Goal: Transaction & Acquisition: Purchase product/service

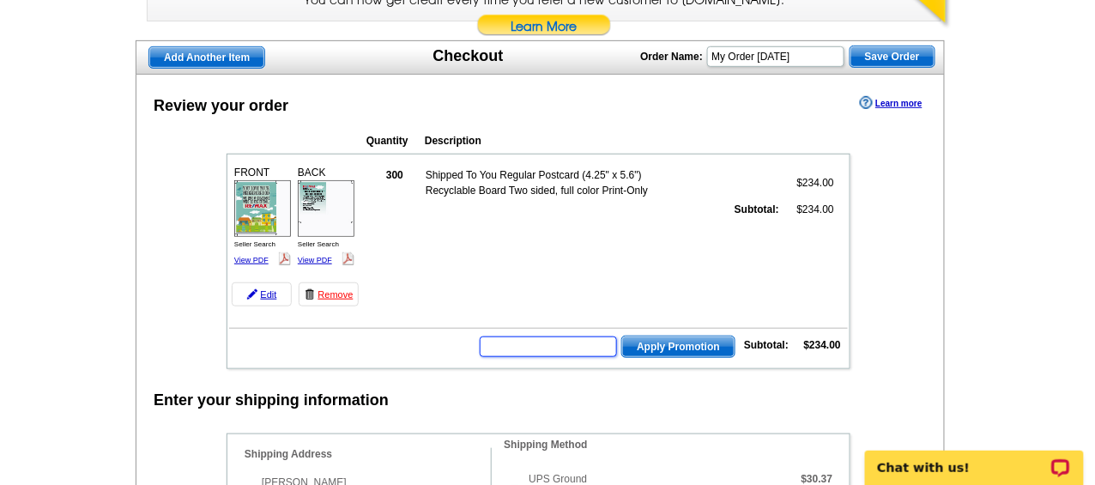
click at [533, 344] on input "text" at bounding box center [548, 346] width 137 height 21
type input "CHAT20"
click at [677, 336] on span "Apply Promotion" at bounding box center [678, 346] width 112 height 21
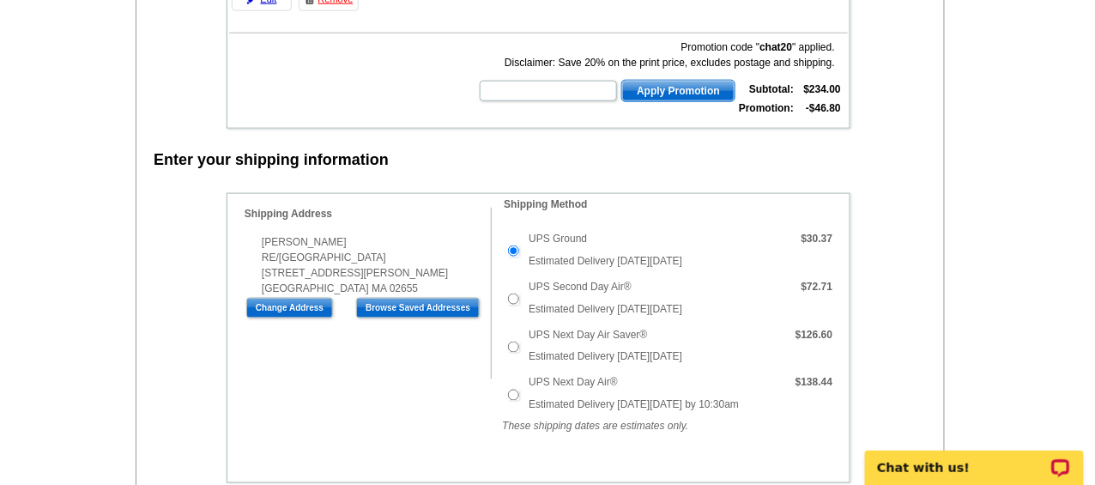
scroll to position [524, 0]
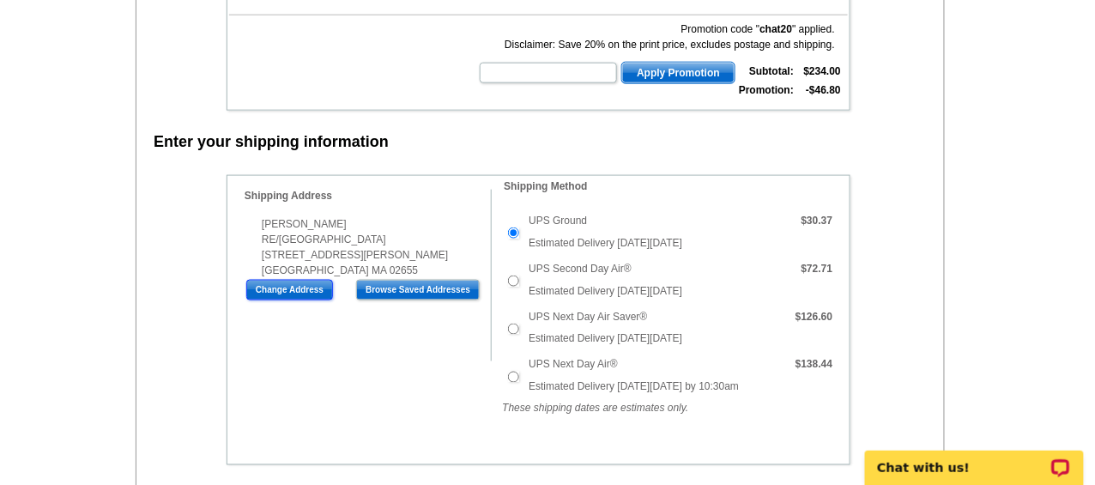
click at [290, 280] on input "Change Address" at bounding box center [289, 290] width 87 height 21
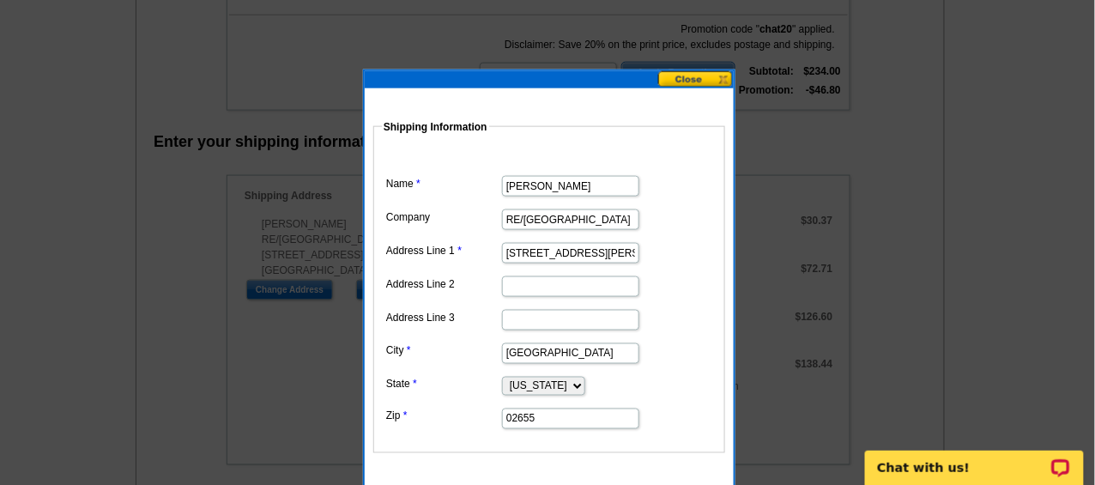
drag, startPoint x: 584, startPoint y: 249, endPoint x: 422, endPoint y: 243, distance: 162.3
click at [422, 243] on dl "Name Ann Quinlin Company RE/MAX Real Estate Center Address Line 1 7 Parker Rd A…" at bounding box center [549, 290] width 335 height 282
type input "525 Cotuit Bay Dr"
click at [531, 347] on input "Osterville" at bounding box center [570, 353] width 137 height 21
drag, startPoint x: 614, startPoint y: 346, endPoint x: 431, endPoint y: 357, distance: 183.2
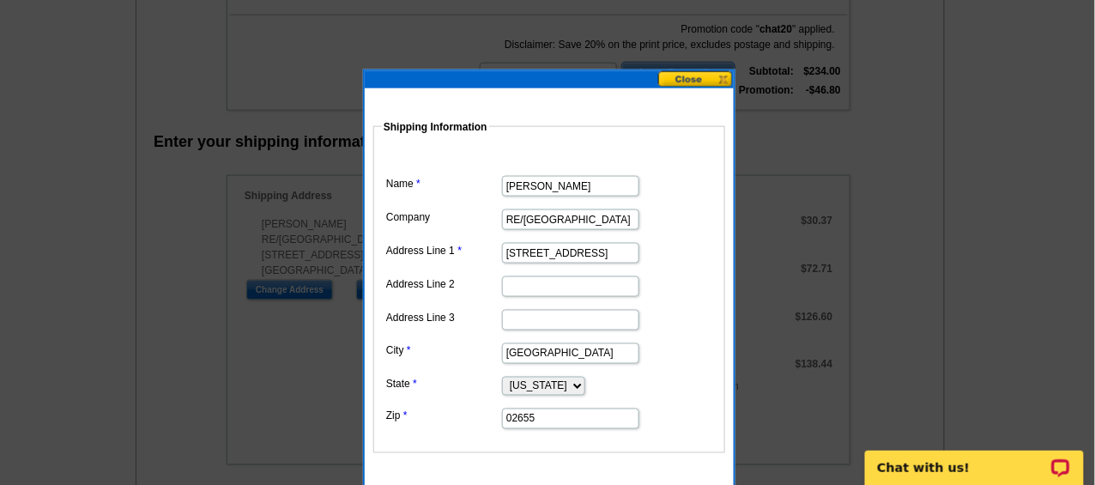
click at [431, 357] on dd "Osterville" at bounding box center [549, 352] width 335 height 27
type input "Cotuit"
click at [540, 409] on input "02655" at bounding box center [570, 419] width 137 height 21
type input "02635"
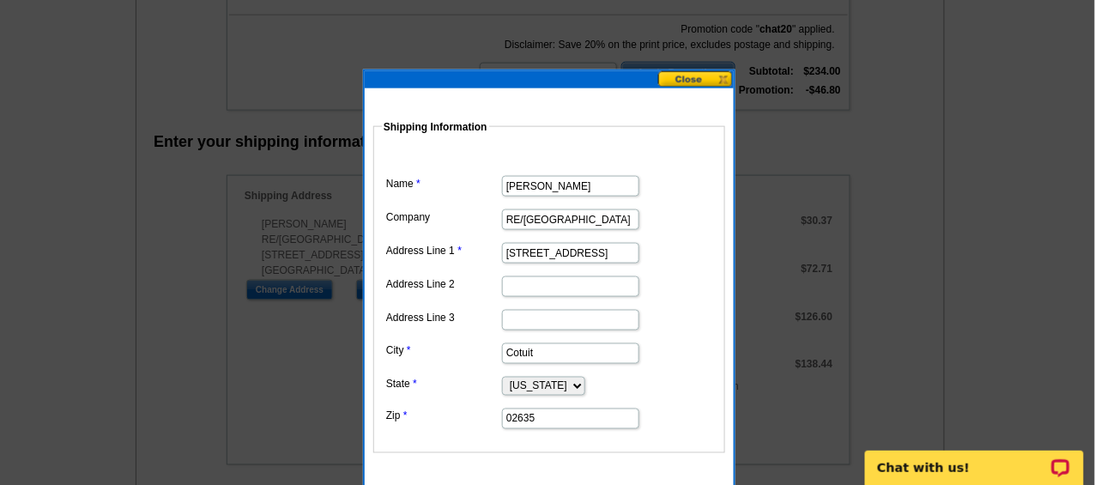
drag, startPoint x: 506, startPoint y: 214, endPoint x: 729, endPoint y: 200, distance: 222.7
click at [729, 200] on dd "Shipping Information Name Ann Quinlin Company RE/MAX Real Estate Center Address…" at bounding box center [601, 286] width 457 height 334
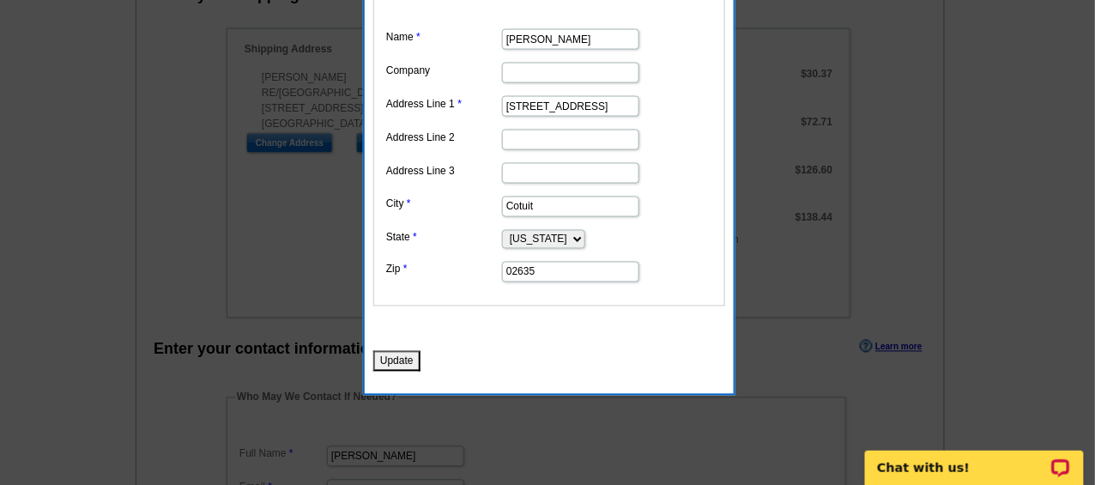
scroll to position [721, 0]
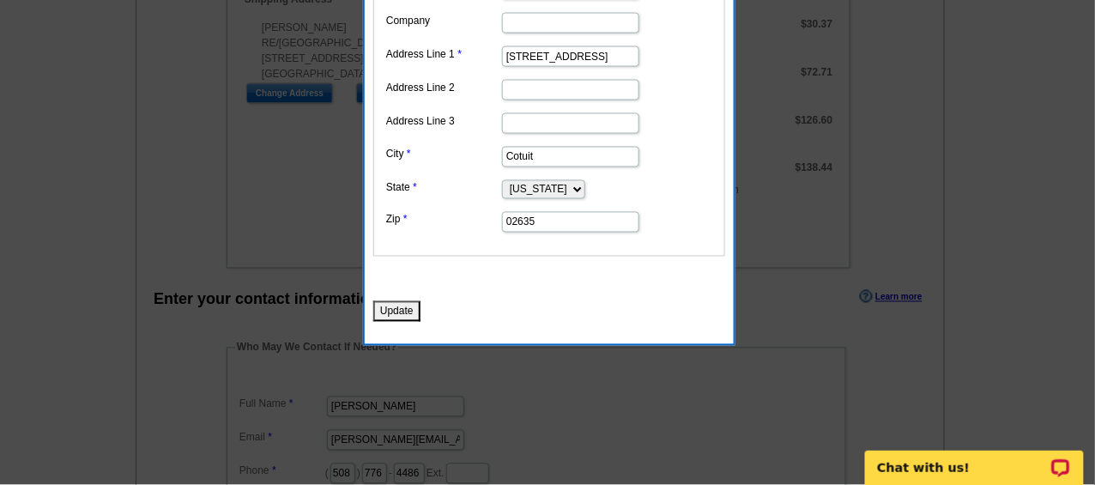
click at [397, 301] on button "Update" at bounding box center [396, 311] width 47 height 21
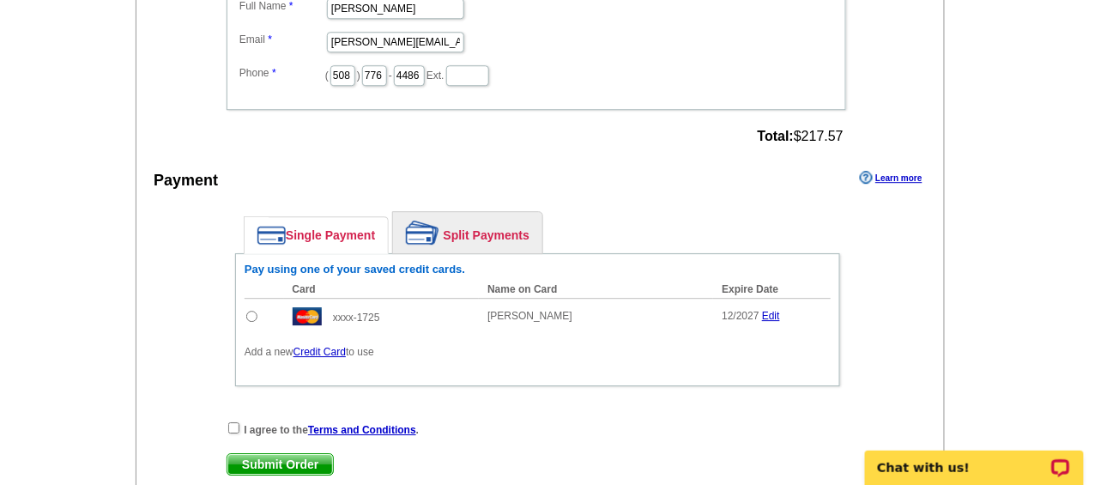
scroll to position [1214, 0]
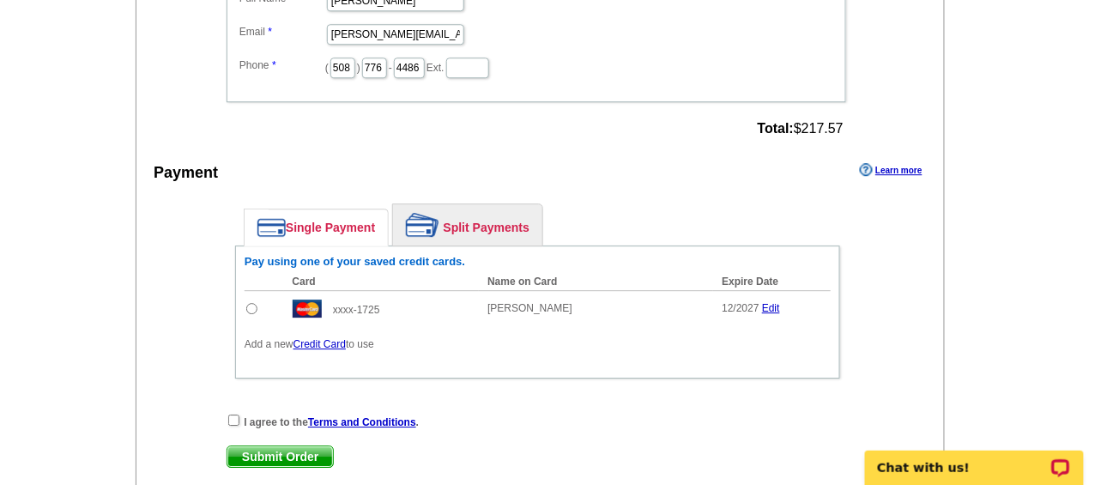
click at [250, 303] on input "radio" at bounding box center [251, 308] width 11 height 11
radio input "true"
click at [234, 415] on input "checkbox" at bounding box center [233, 420] width 11 height 11
checkbox input "true"
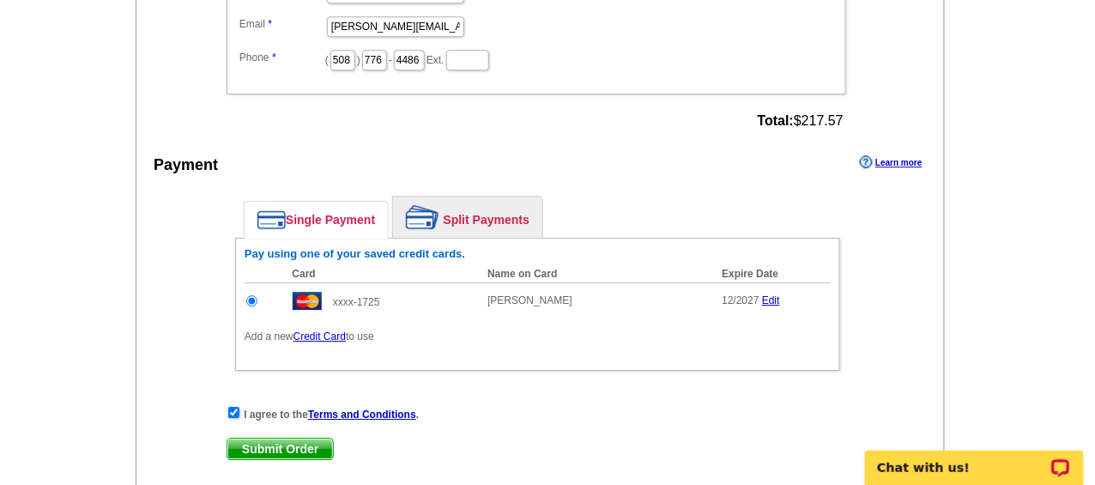
scroll to position [1232, 0]
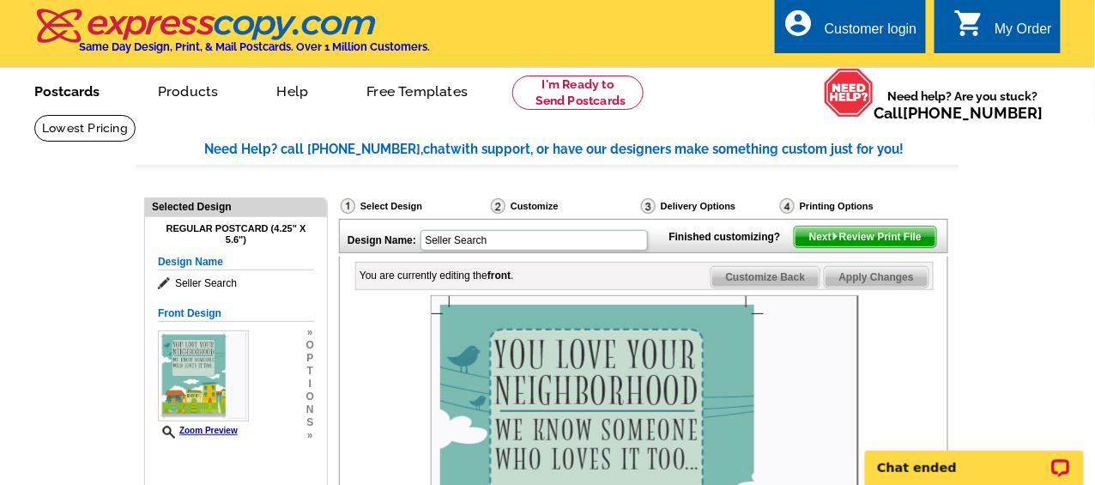
click at [64, 91] on link "Postcards" at bounding box center [67, 90] width 120 height 40
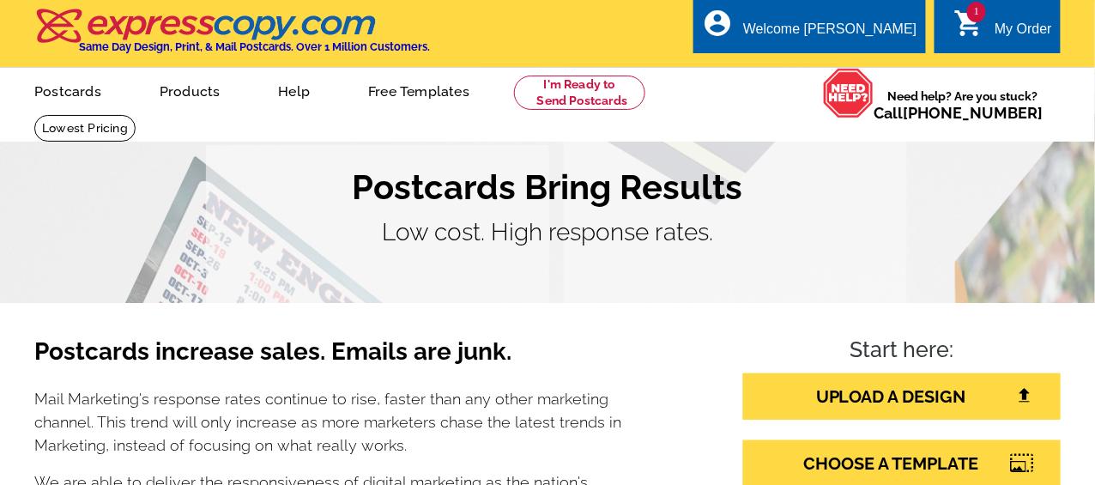
click at [66, 94] on link "Postcards" at bounding box center [68, 90] width 122 height 40
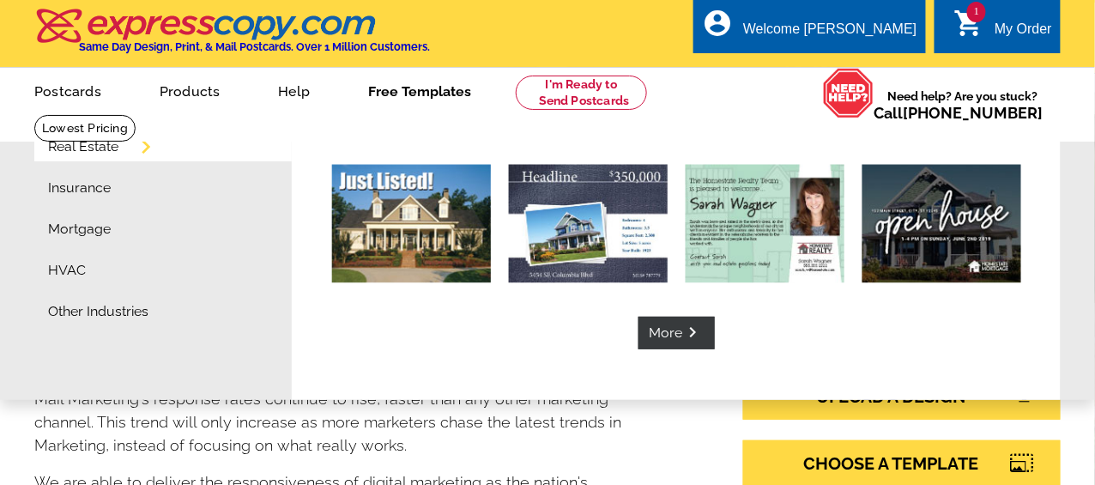
click at [100, 144] on link "Real Estate" at bounding box center [83, 147] width 70 height 14
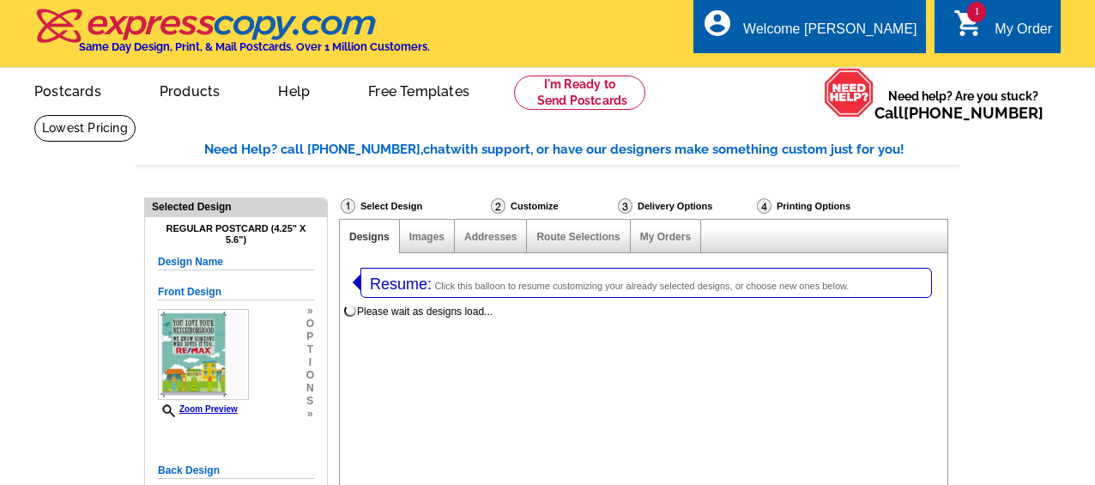
select select "1"
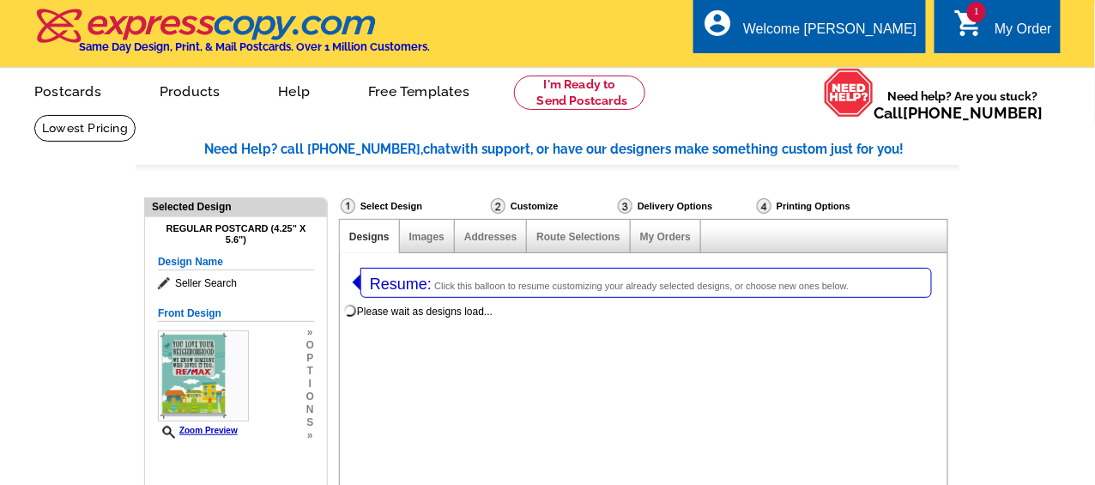
select select "785"
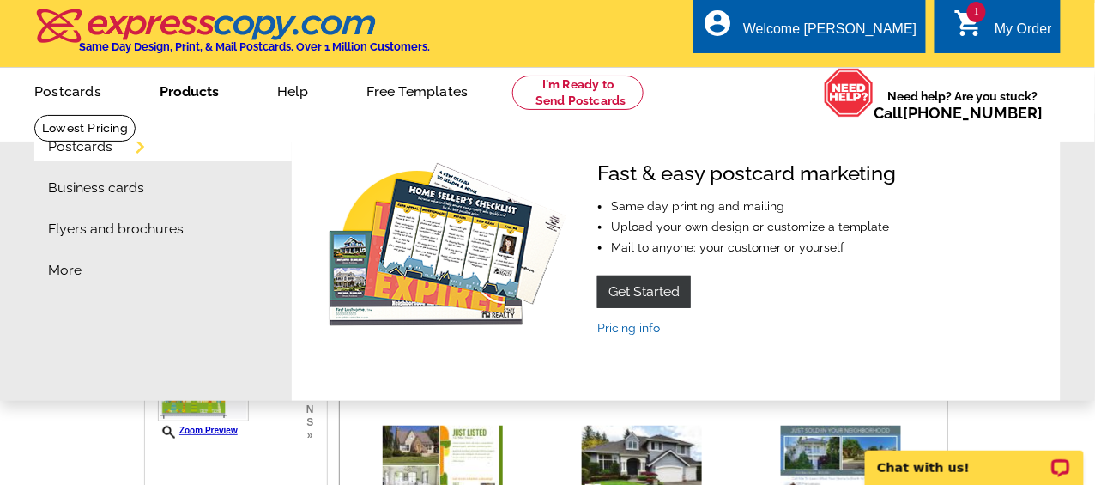
click at [102, 146] on link "Postcards" at bounding box center [80, 147] width 64 height 14
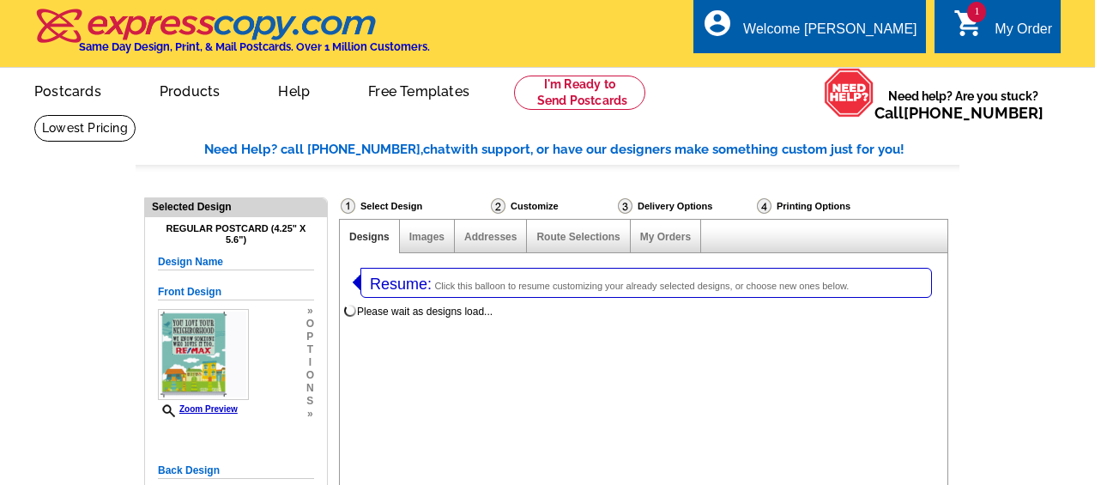
select select "1"
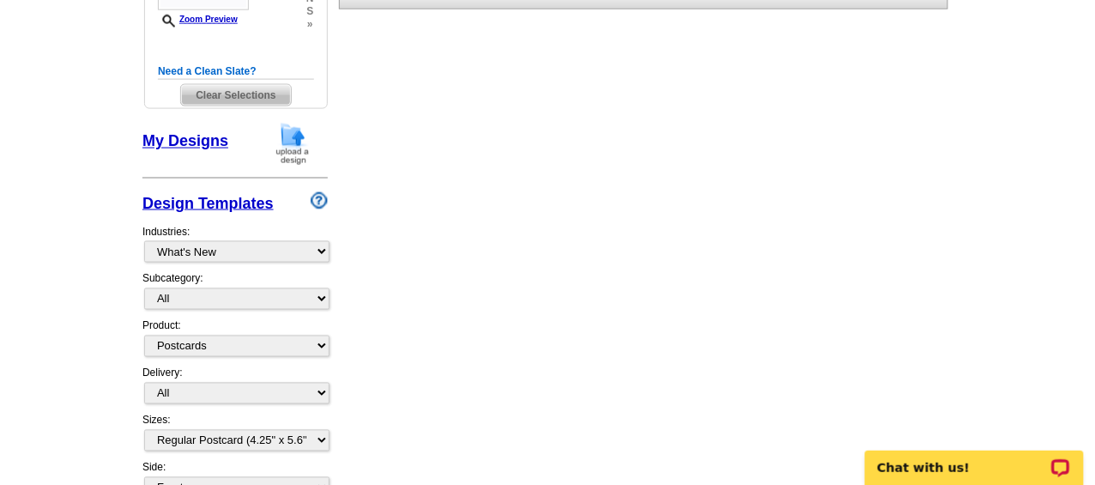
scroll to position [646, 0]
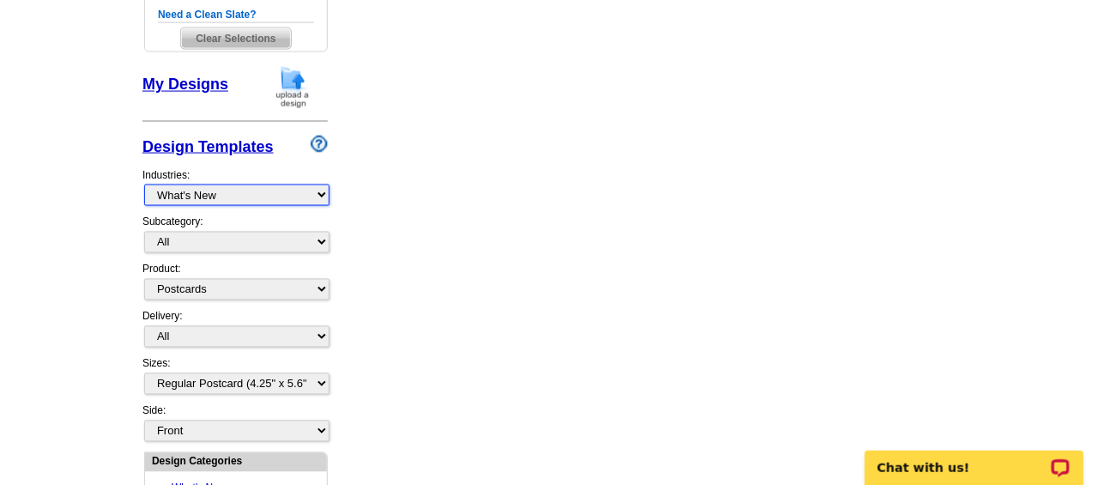
click at [320, 191] on select "What's New Real Estate Mortgage Insurance HVAC Dental Solar EDDM - NEW! Calenda…" at bounding box center [236, 195] width 185 height 21
select select "785"
click at [144, 185] on select "What's New Real Estate Mortgage Insurance HVAC Dental Solar EDDM - NEW! Calenda…" at bounding box center [236, 195] width 185 height 21
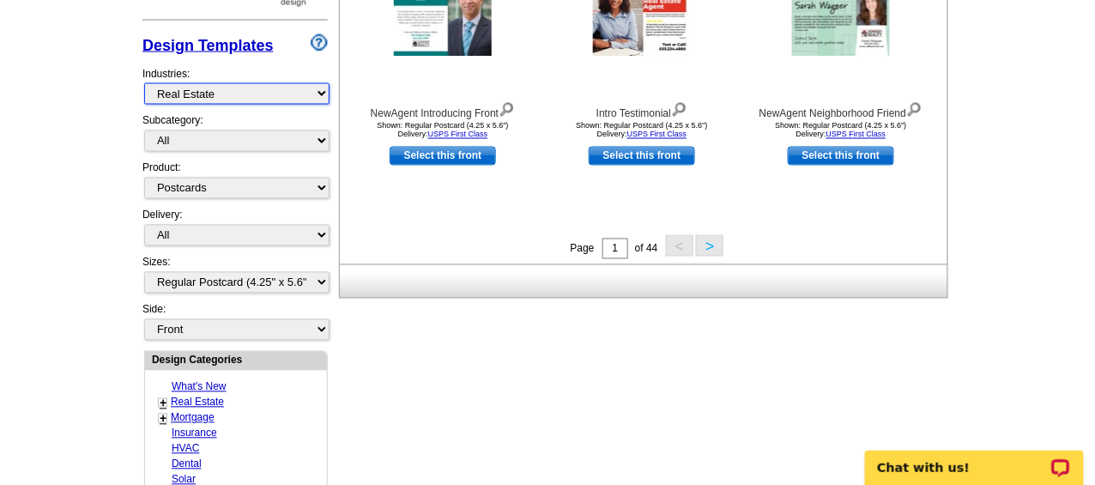
scroll to position [775, 0]
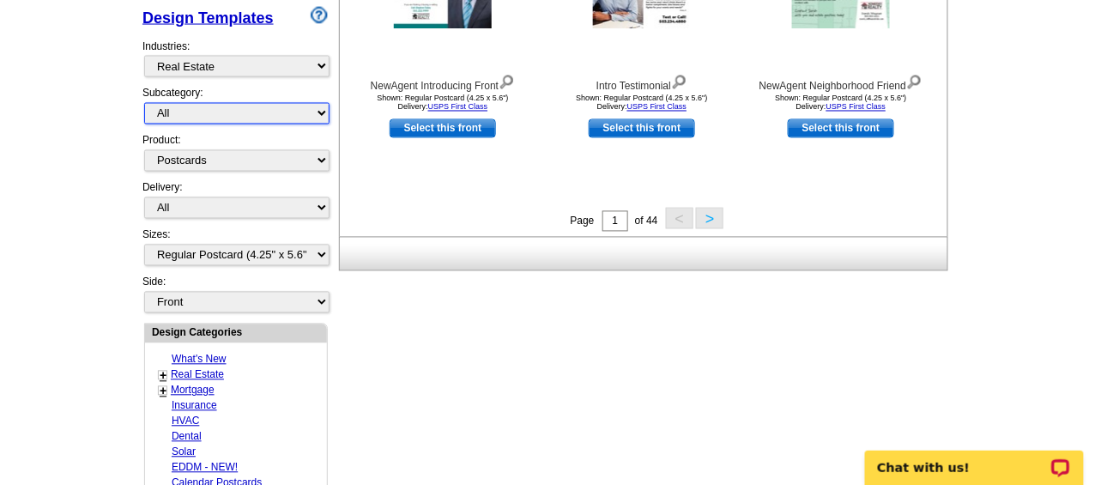
click at [321, 107] on select "All RE/MAX® Referrals Keller Williams® Berkshire Hathaway Home Services Century…" at bounding box center [236, 113] width 185 height 21
click at [144, 103] on select "All RE/MAX® Referrals Keller Williams® Berkshire Hathaway Home Services Century…" at bounding box center [236, 113] width 185 height 21
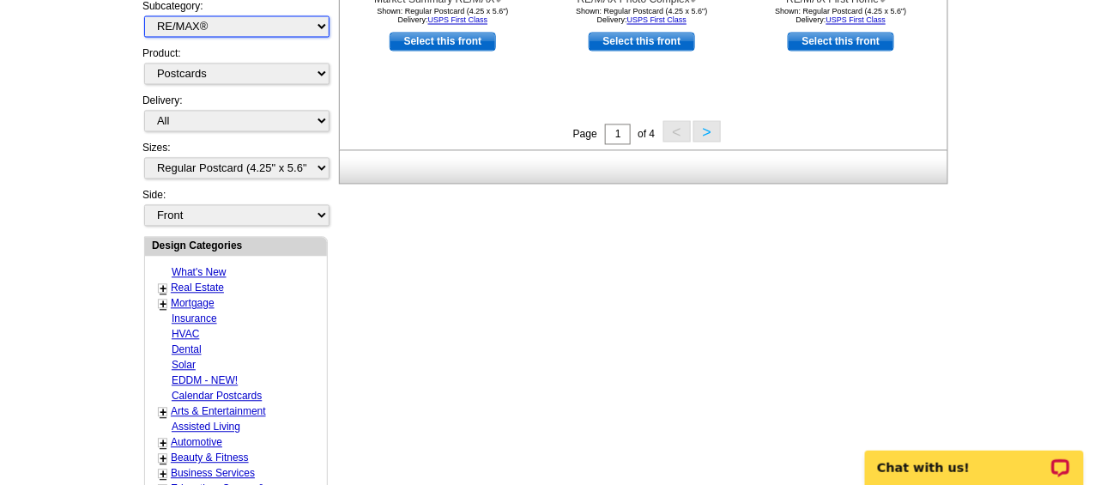
scroll to position [865, 0]
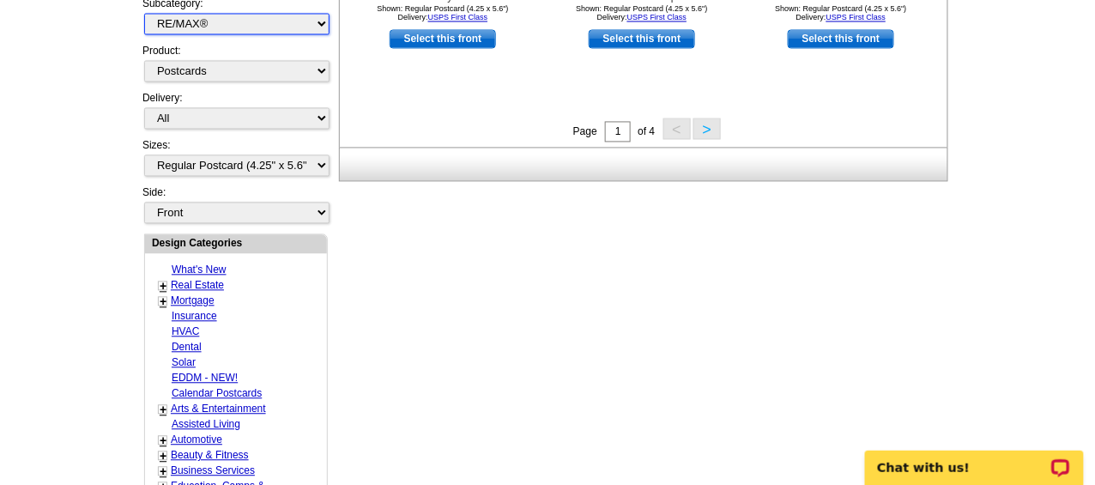
click at [324, 15] on select "All RE/MAX® Referrals Keller Williams® Berkshire Hathaway Home Services Century…" at bounding box center [236, 23] width 185 height 21
select select "1208"
click at [144, 13] on select "All RE/MAX® Referrals Keller Williams® Berkshire Hathaway Home Services Century…" at bounding box center [236, 23] width 185 height 21
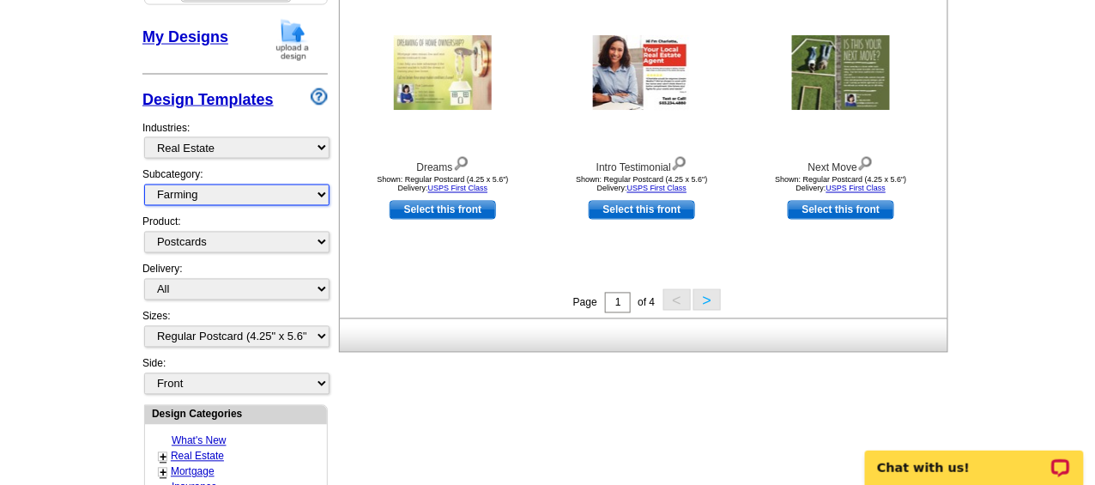
scroll to position [701, 0]
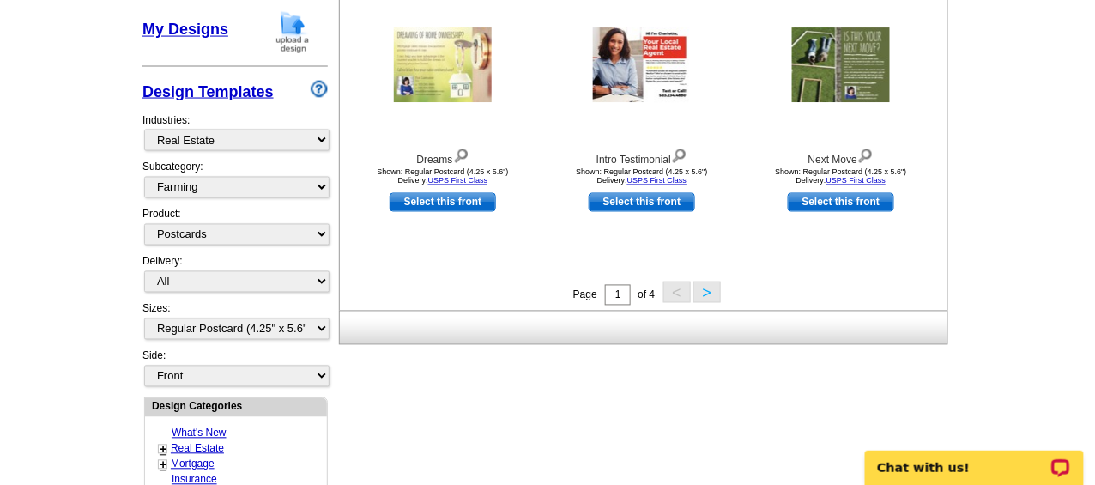
click at [704, 290] on button ">" at bounding box center [706, 292] width 27 height 21
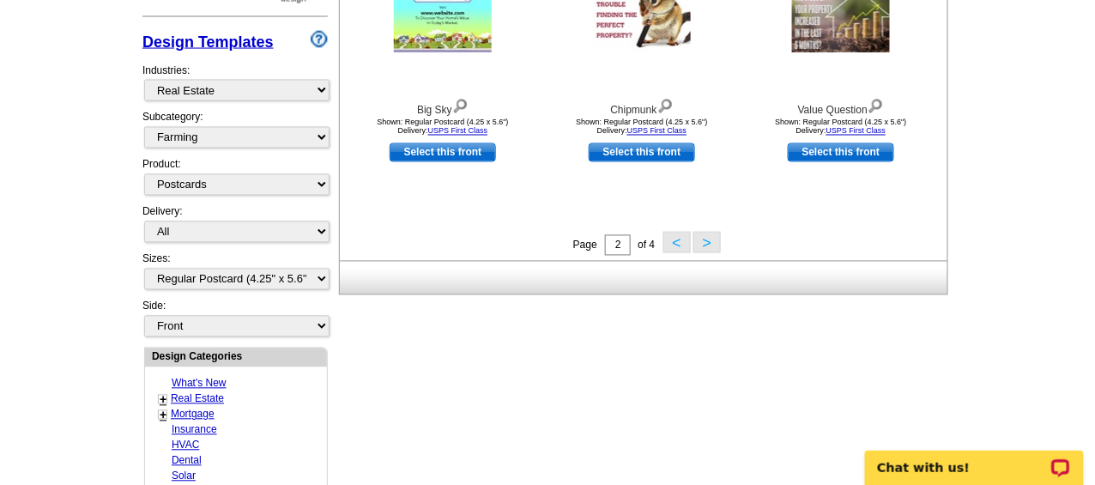
scroll to position [0, 0]
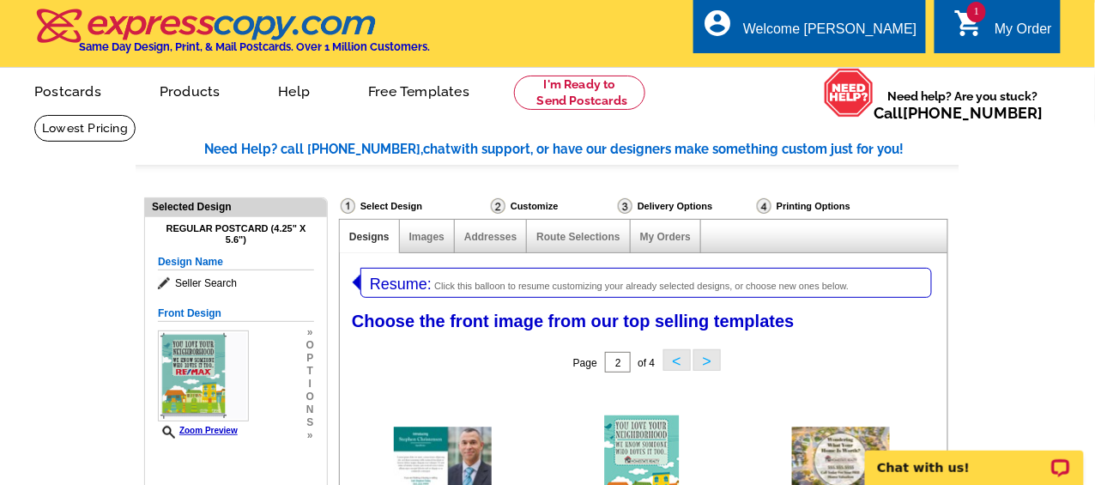
click at [1011, 28] on div "My Order" at bounding box center [1024, 33] width 58 height 24
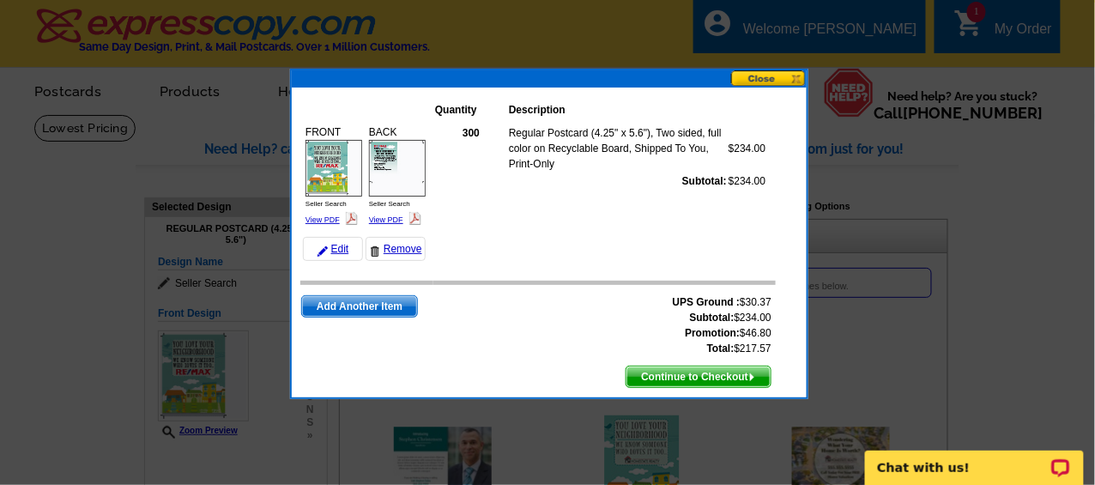
click at [702, 372] on span "Continue to Checkout" at bounding box center [699, 376] width 144 height 21
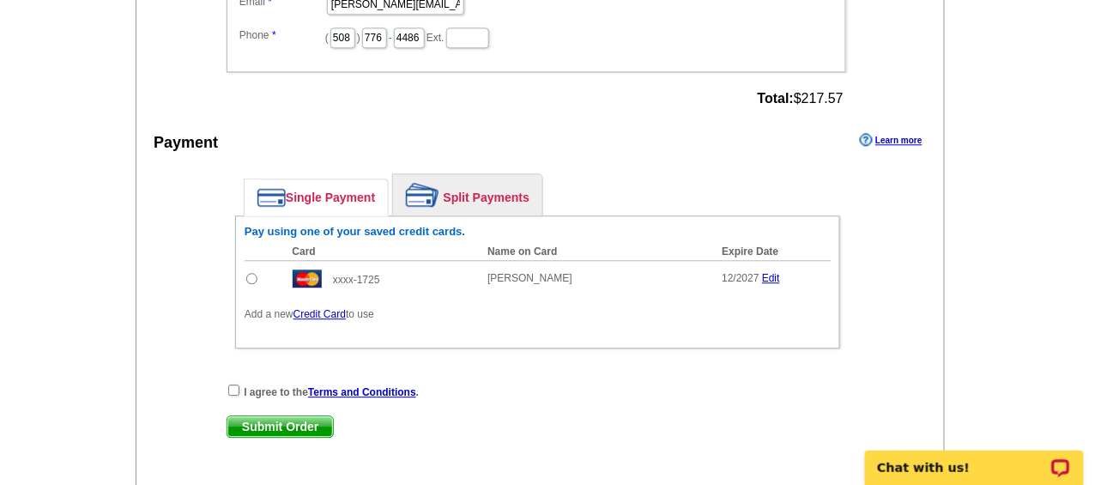
scroll to position [1054, 0]
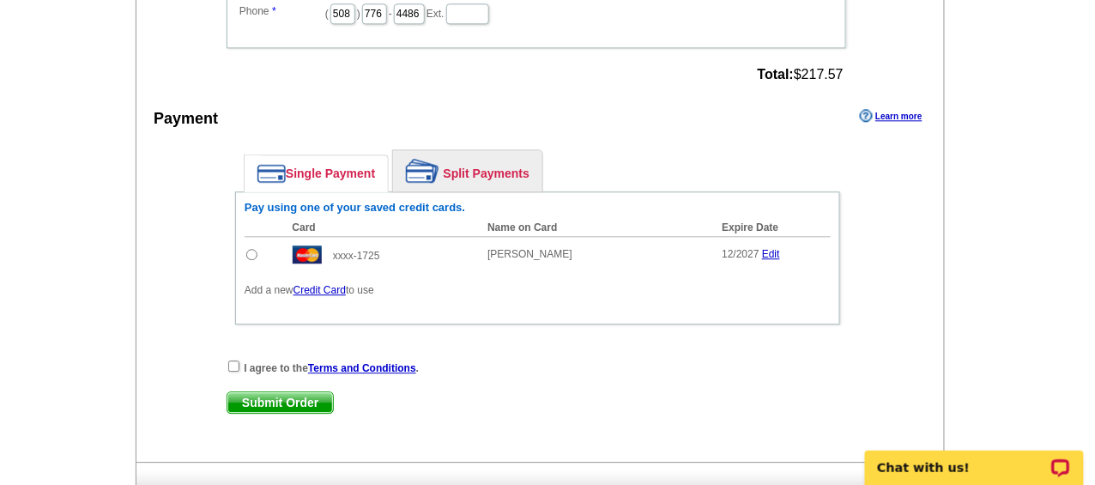
drag, startPoint x: 1100, startPoint y: 89, endPoint x: 1043, endPoint y: 337, distance: 254.6
click at [248, 245] on td at bounding box center [264, 254] width 39 height 36
click at [251, 249] on input "radio" at bounding box center [251, 254] width 11 height 11
radio input "true"
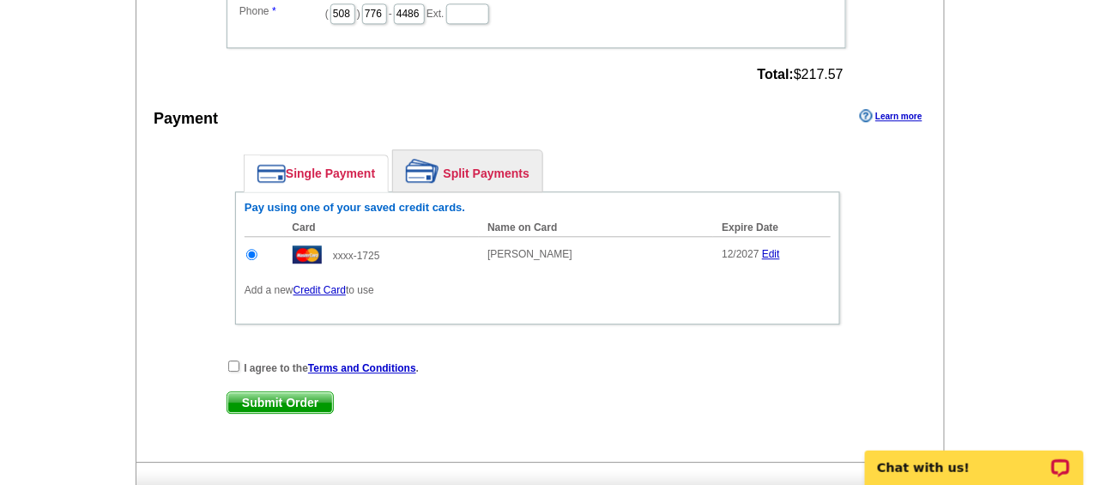
scroll to position [0, 0]
click at [230, 360] on input "checkbox" at bounding box center [233, 365] width 11 height 11
checkbox input "true"
click at [282, 392] on span "Submit Order" at bounding box center [280, 402] width 106 height 21
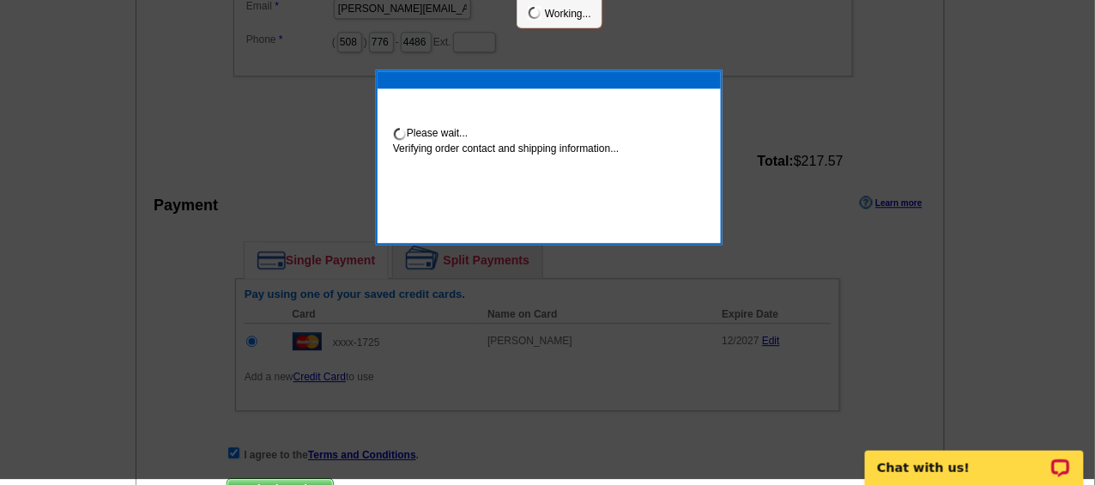
scroll to position [1047, 0]
